Goal: Book appointment/travel/reservation

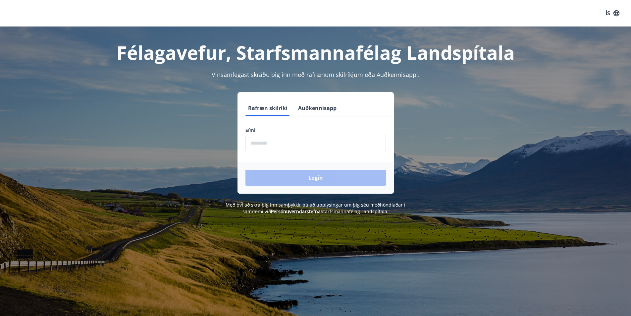
click at [263, 144] on input "phone" at bounding box center [315, 143] width 140 height 16
type input "********"
click at [294, 178] on button "Login" at bounding box center [315, 178] width 140 height 16
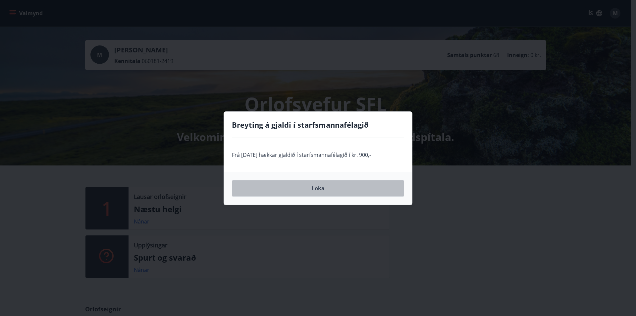
click at [313, 189] on button "Loka" at bounding box center [318, 188] width 172 height 17
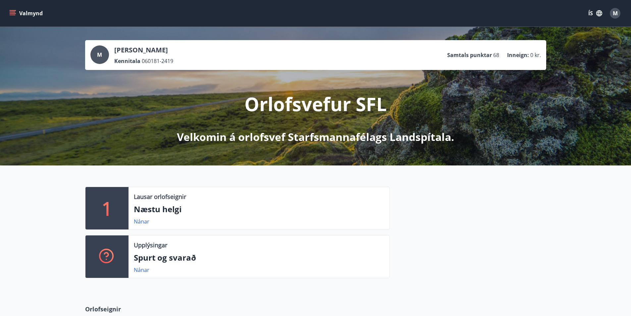
click at [156, 211] on p "Næstu helgi" at bounding box center [259, 208] width 250 height 11
click at [145, 222] on link "Nánar" at bounding box center [142, 221] width 16 height 7
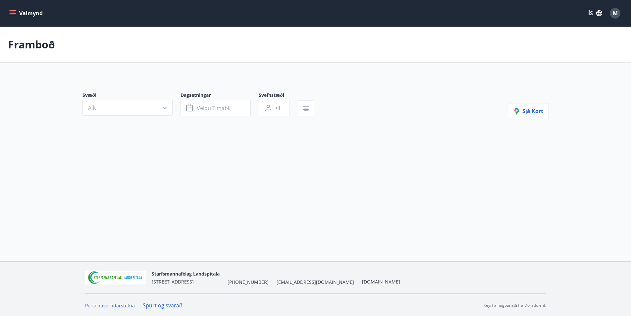
type input "*"
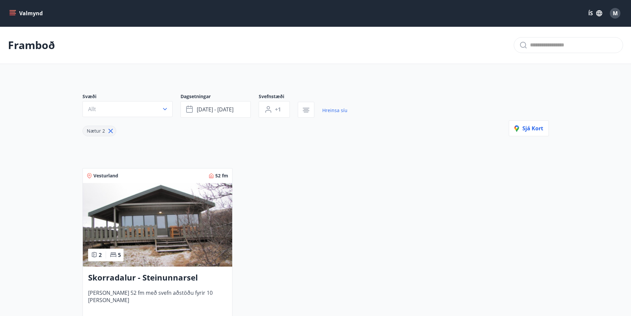
click at [95, 129] on span "Nætur 2" at bounding box center [96, 130] width 18 height 6
click at [13, 10] on button "Valmynd" at bounding box center [26, 13] width 37 height 12
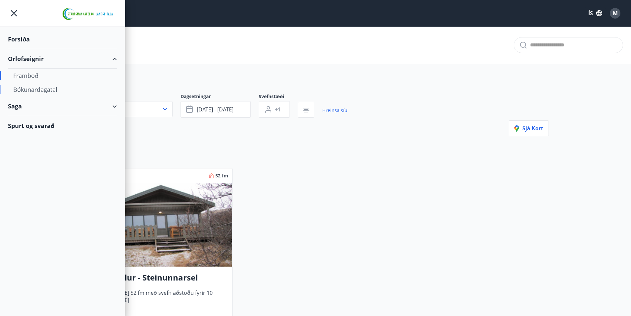
click at [34, 90] on div "Bókunardagatal" at bounding box center [62, 89] width 98 height 14
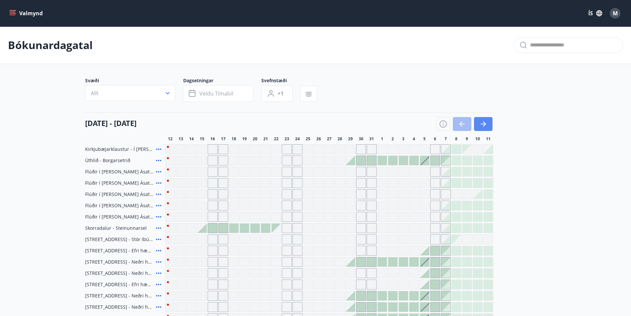
click at [487, 123] on button "button" at bounding box center [483, 124] width 19 height 14
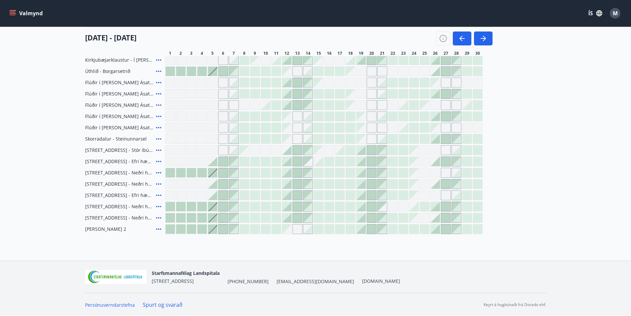
scroll to position [89, 0]
click at [480, 38] on icon "button" at bounding box center [483, 38] width 8 height 8
